Goal: Transaction & Acquisition: Subscribe to service/newsletter

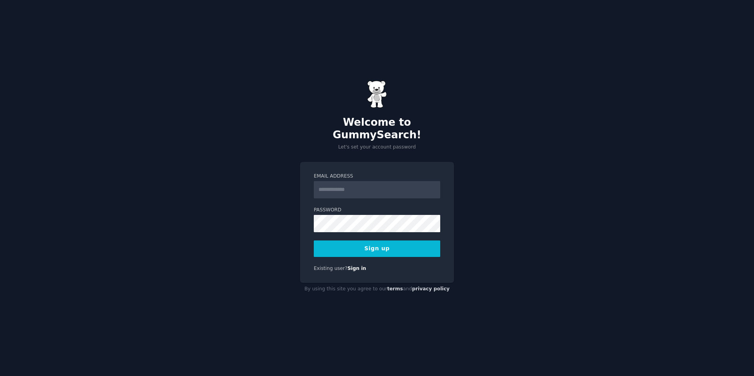
click at [328, 183] on input "Email Address" at bounding box center [377, 189] width 126 height 17
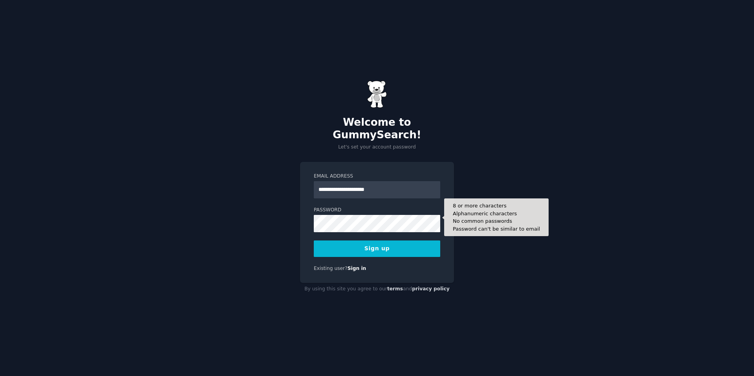
type input "**********"
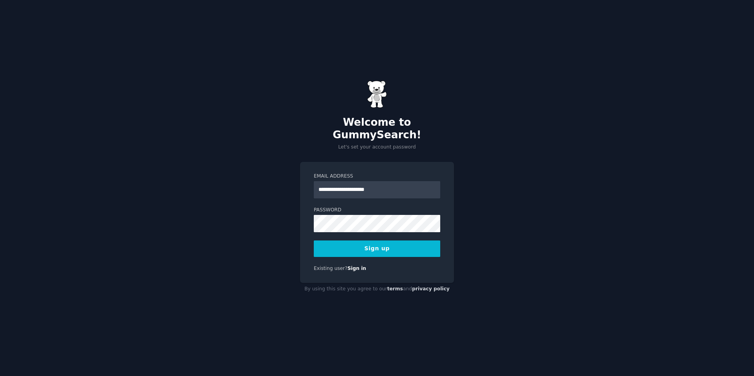
click at [377, 240] on button "Sign up" at bounding box center [377, 248] width 126 height 16
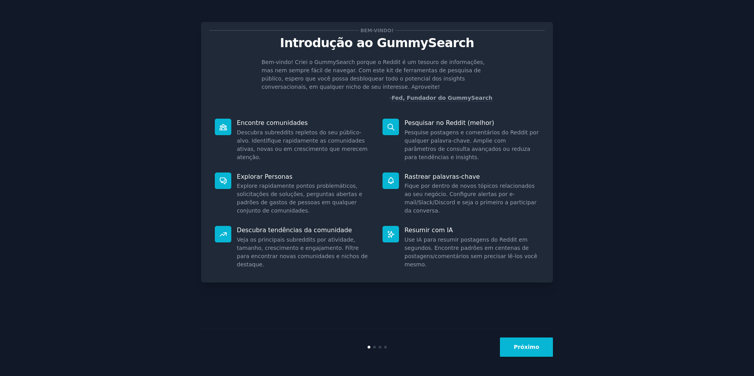
click at [220, 125] on icon at bounding box center [223, 127] width 8 height 8
click at [529, 346] on font "Próximo" at bounding box center [527, 347] width 26 height 6
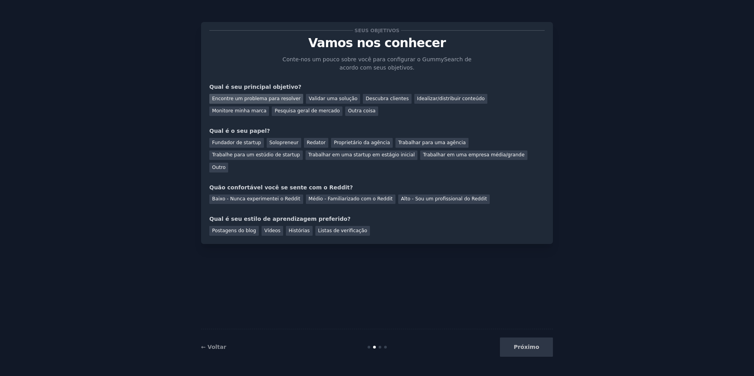
click at [251, 96] on font "Encontre um problema para resolver" at bounding box center [256, 98] width 88 height 5
click at [366, 99] on font "Descubra clientes" at bounding box center [387, 98] width 43 height 5
click at [257, 101] on font "Encontre um problema para resolver" at bounding box center [256, 98] width 88 height 5
click at [410, 142] on font "Trabalhar para uma agência" at bounding box center [432, 142] width 68 height 5
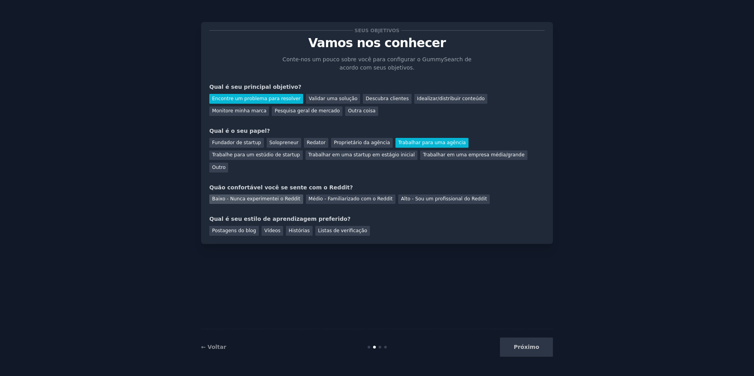
click at [264, 196] on font "Baixo - Nunca experimentei o Reddit" at bounding box center [256, 198] width 88 height 5
click at [293, 228] on font "Histórias" at bounding box center [299, 230] width 21 height 5
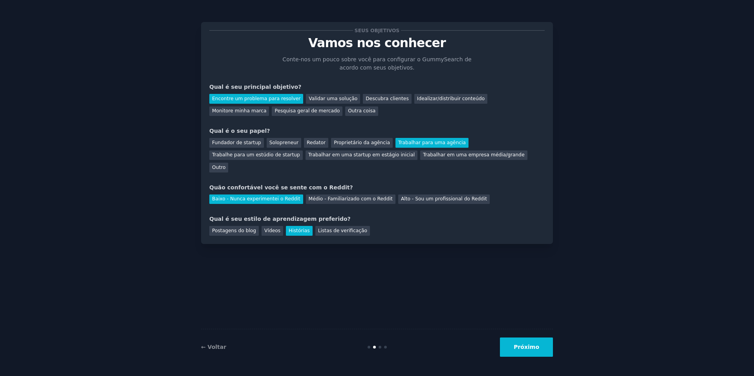
click at [531, 348] on font "Próximo" at bounding box center [527, 347] width 26 height 6
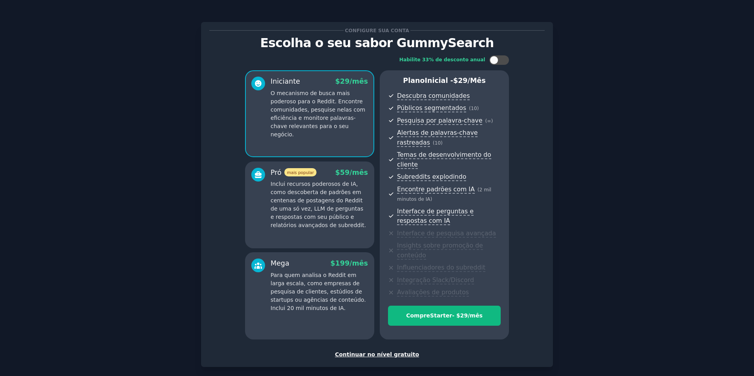
click at [612, 70] on div "Configure sua conta Escolha o seu sabor GummySearch Habilite 33% de desconto an…" at bounding box center [377, 207] width 732 height 392
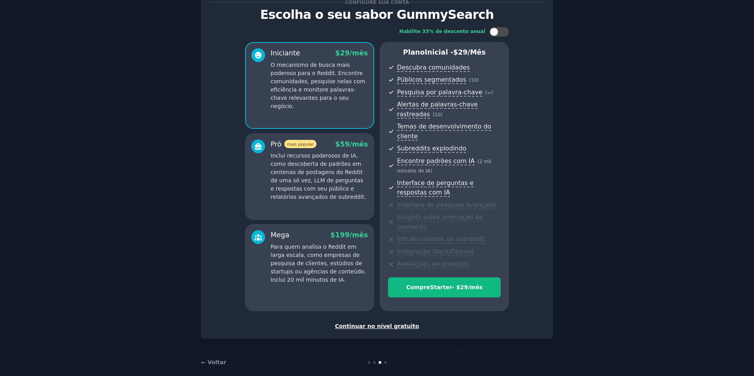
click at [397, 323] on font "Continuar no nível gratuito" at bounding box center [377, 326] width 84 height 6
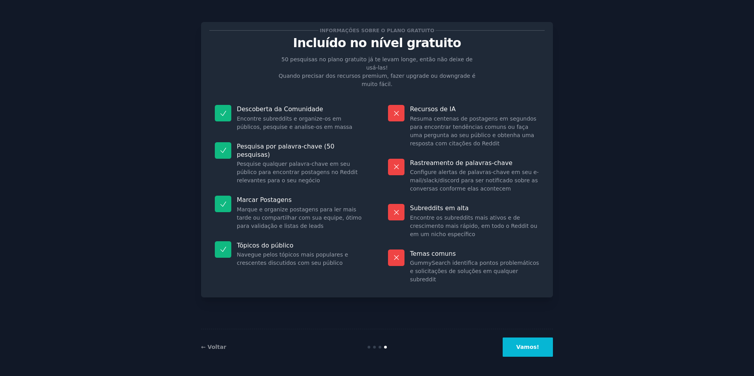
click at [536, 348] on font "Vamos!" at bounding box center [527, 347] width 23 height 6
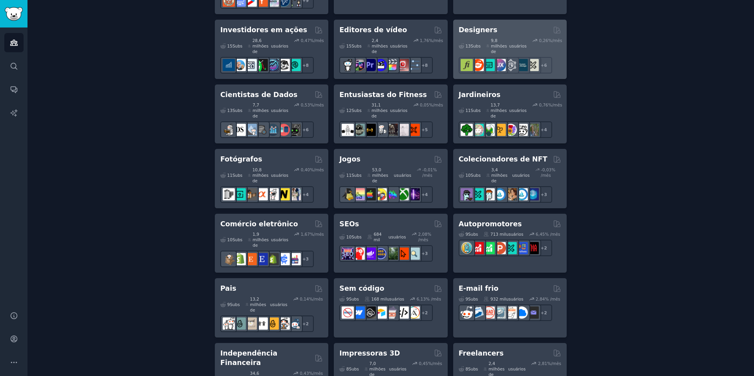
scroll to position [379, 0]
